Goal: Task Accomplishment & Management: Use online tool/utility

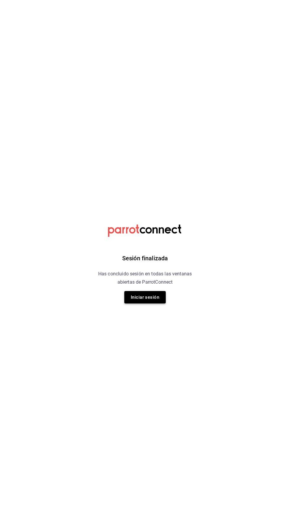
click at [147, 297] on button "Iniciar sesión" at bounding box center [144, 297] width 41 height 12
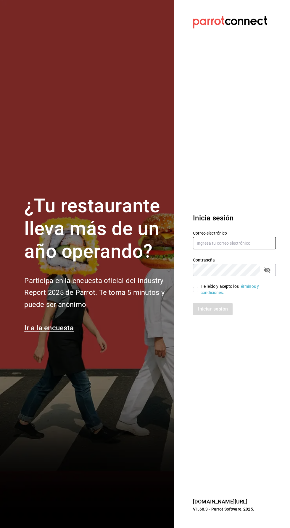
click at [238, 249] on input "text" at bounding box center [234, 243] width 83 height 12
type input "erickraa@gmail.com"
click at [195, 292] on input "He leído y acepto los Términos y condiciones." at bounding box center [195, 289] width 5 height 5
checkbox input "true"
click at [212, 315] on button "Iniciar sesión" at bounding box center [213, 309] width 40 height 12
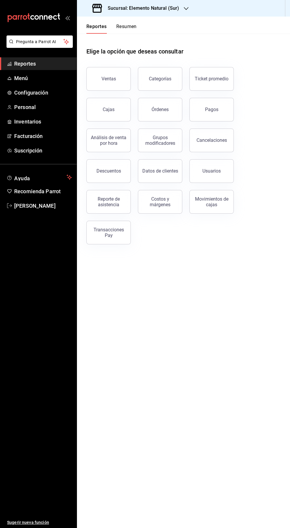
click at [174, 9] on h3 "Sucursal: Elemento Natural (Sur)" at bounding box center [141, 8] width 76 height 7
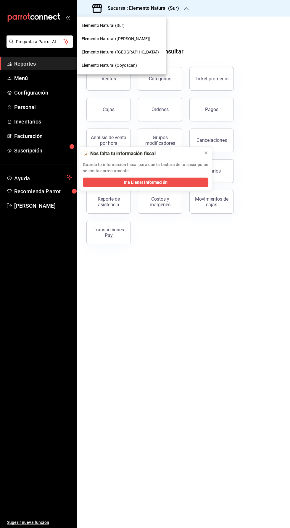
click at [141, 53] on div "Elemento Natural (Roma)" at bounding box center [122, 52] width 80 height 6
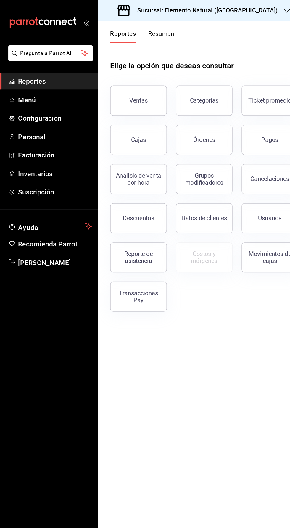
click at [35, 77] on span "Menú" at bounding box center [43, 78] width 58 height 8
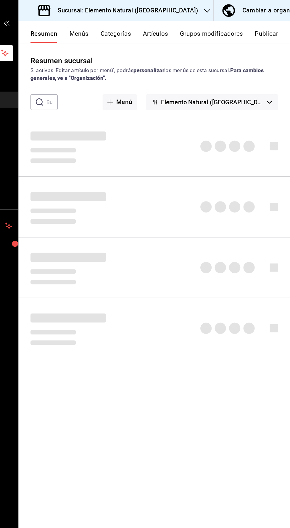
click at [278, 24] on button "Publicar" at bounding box center [271, 29] width 18 height 10
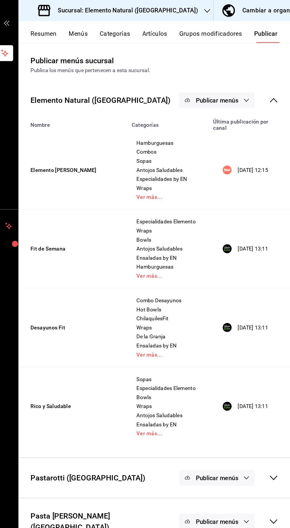
click at [273, 77] on div "Publicar menús" at bounding box center [241, 78] width 77 height 12
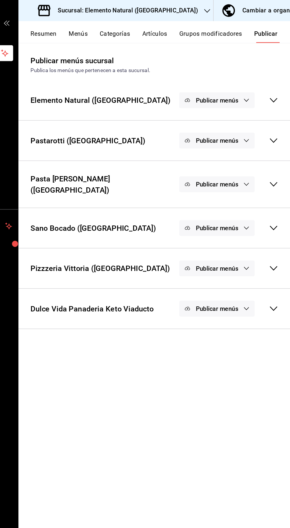
click at [242, 176] on span "Publicar menús" at bounding box center [232, 179] width 33 height 6
click at [241, 190] on span "DiDi Food" at bounding box center [241, 192] width 18 height 6
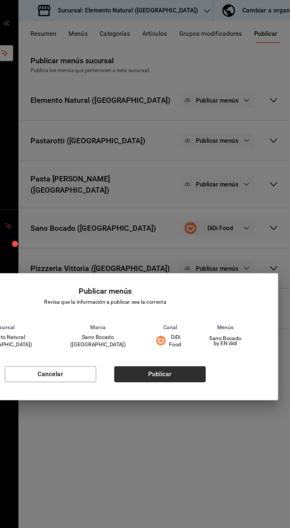
click at [201, 294] on button "Publicar" at bounding box center [188, 293] width 72 height 12
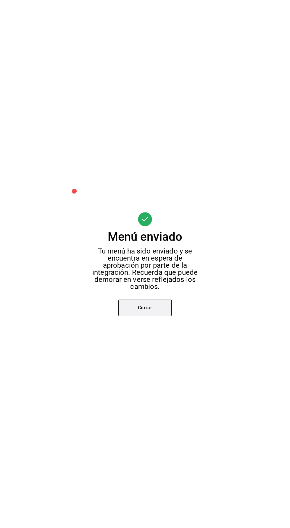
click at [146, 309] on button "Cerrar" at bounding box center [144, 308] width 53 height 17
